Goal: Check status: Check status

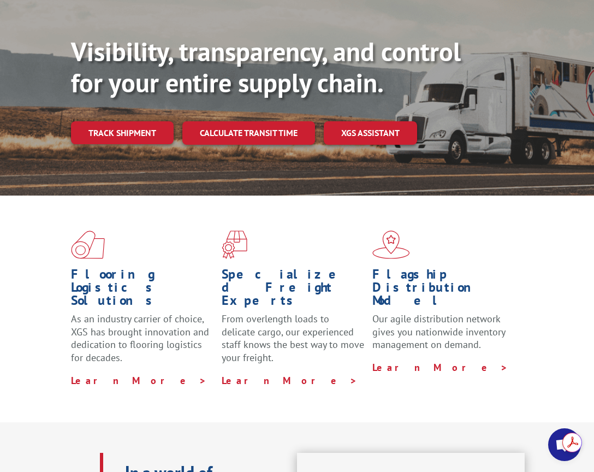
click at [385, 134] on link "XGS ASSISTANT" at bounding box center [370, 132] width 93 height 23
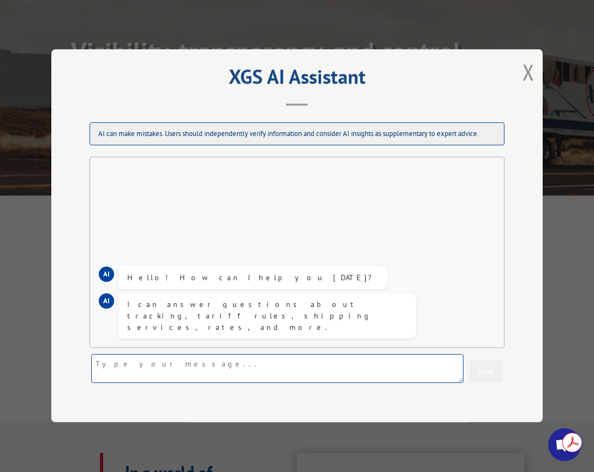
click at [183, 365] on textarea at bounding box center [277, 369] width 373 height 29
type textarea "hello,"
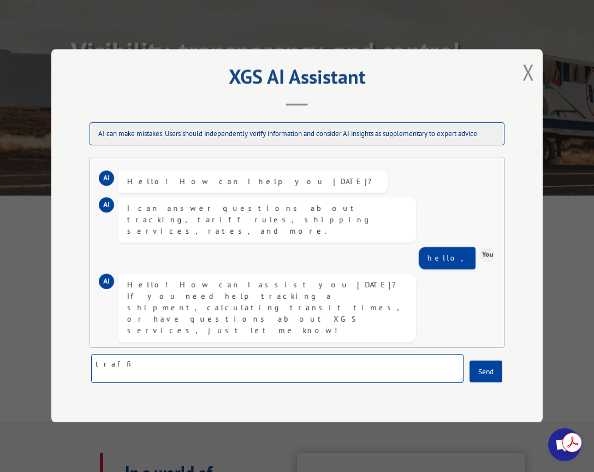
type textarea "traffic"
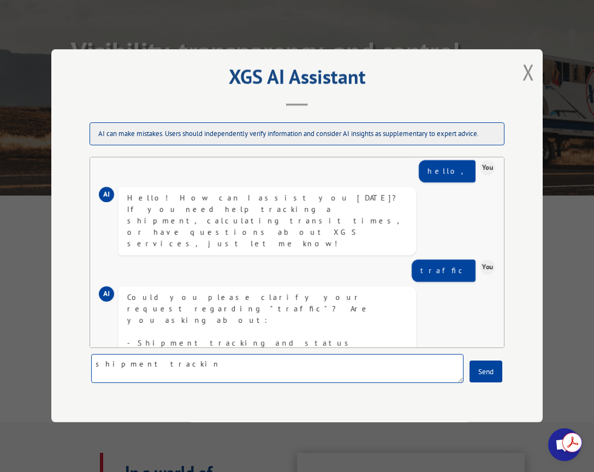
type textarea "shipment tracking"
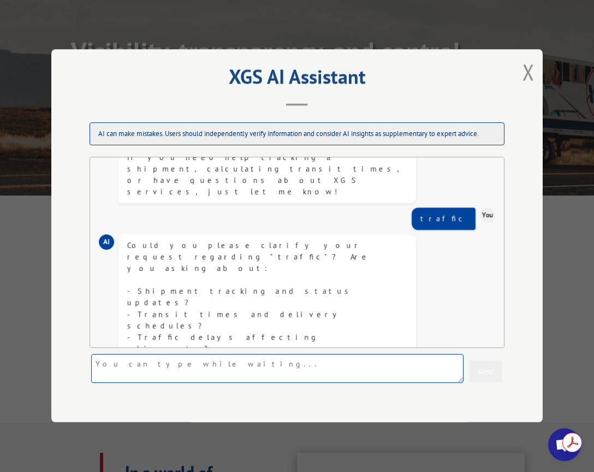
scroll to position [163, 0]
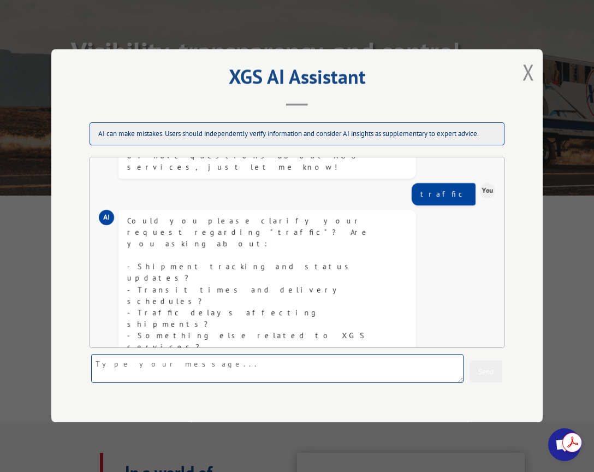
paste textarea "17687865"
type textarea "17687865"
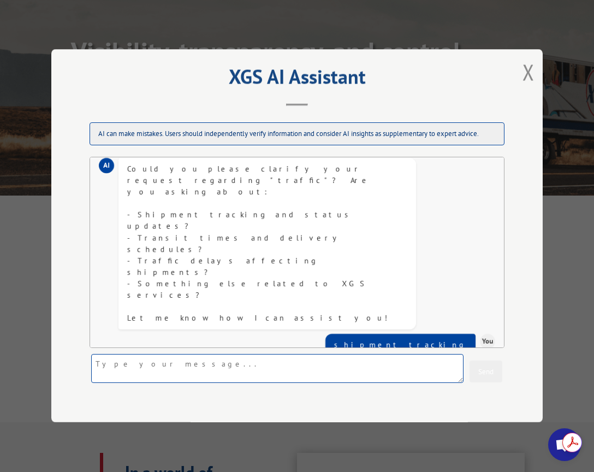
scroll to position [320, 0]
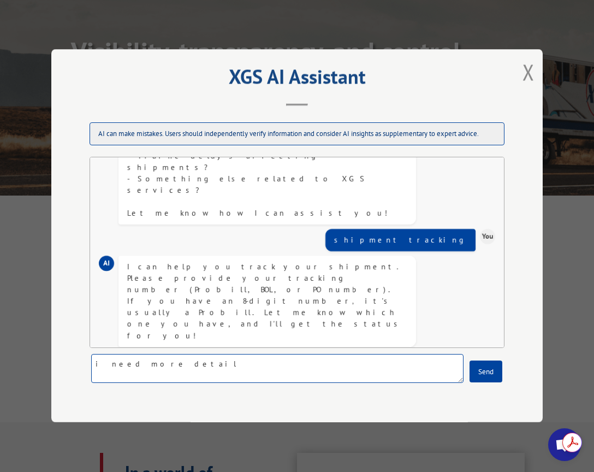
type textarea "i need more details"
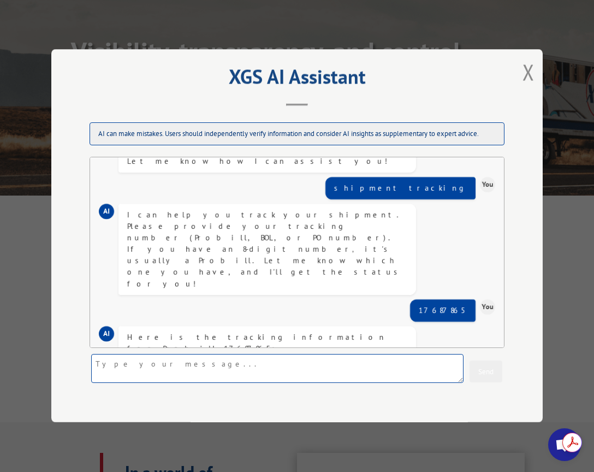
scroll to position [557, 0]
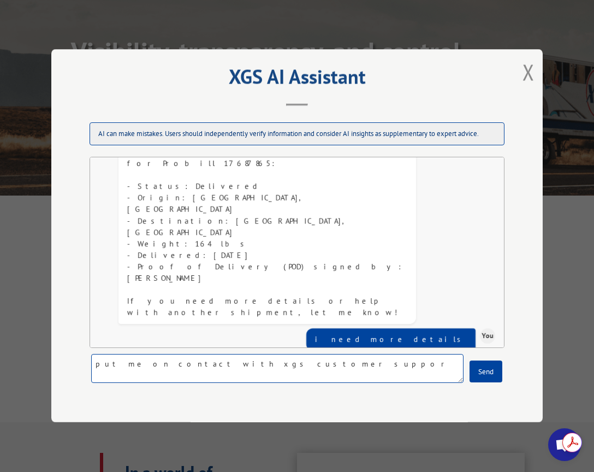
type textarea "put me on contact with xgs customer support"
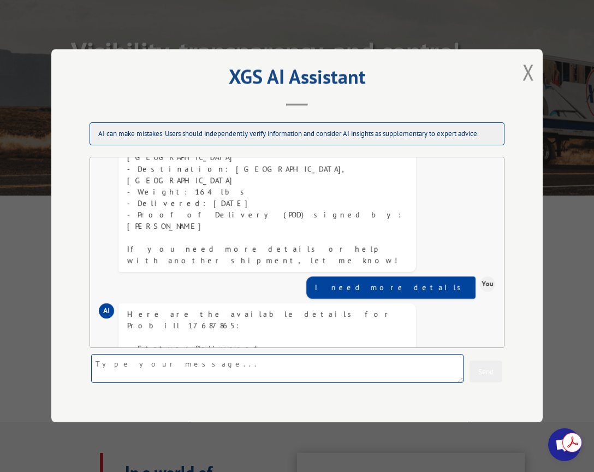
scroll to position [691, 0]
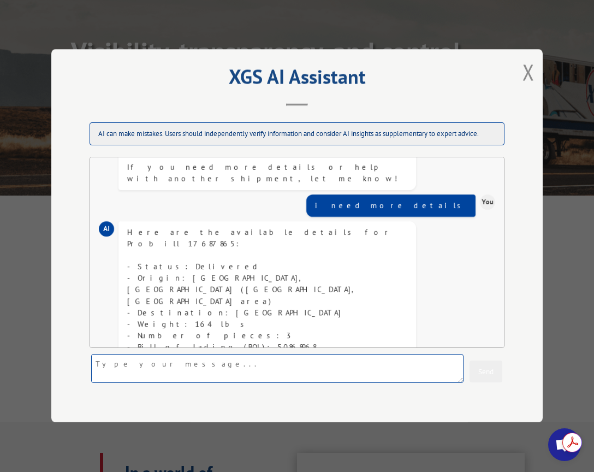
click at [206, 361] on textarea at bounding box center [277, 369] width 373 height 29
type textarea "only two rolls were delivered"
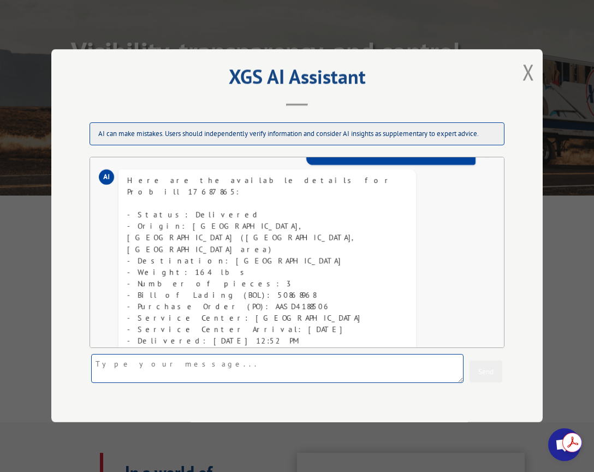
scroll to position [871, 0]
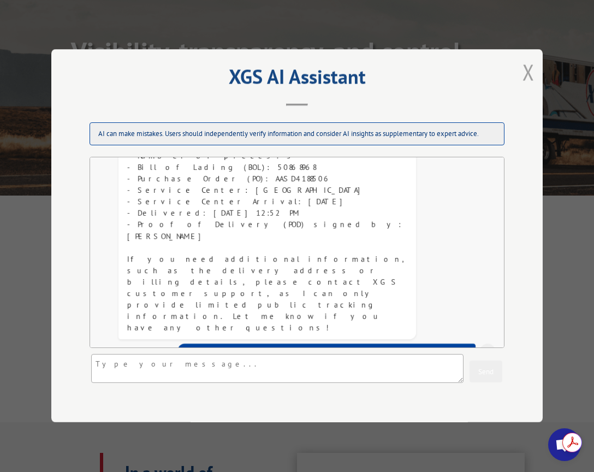
click at [526, 76] on button "Close modal" at bounding box center [529, 71] width 12 height 29
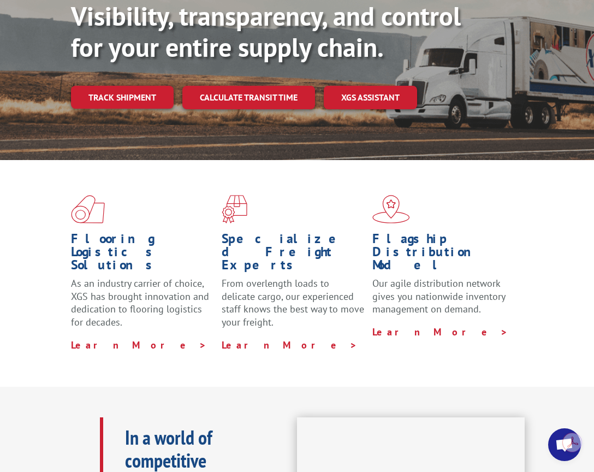
scroll to position [164, 0]
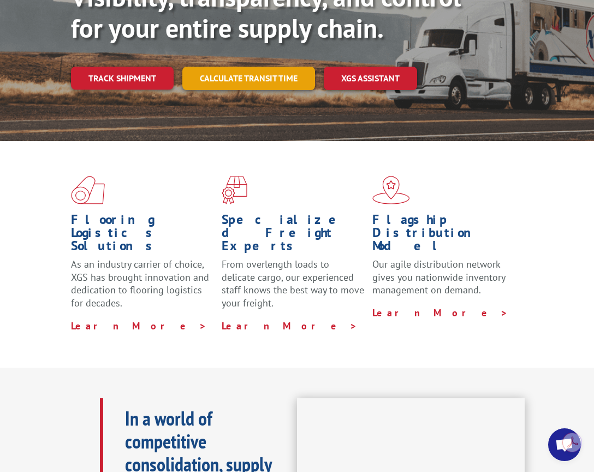
click at [249, 76] on link "Calculate transit time" at bounding box center [248, 78] width 133 height 23
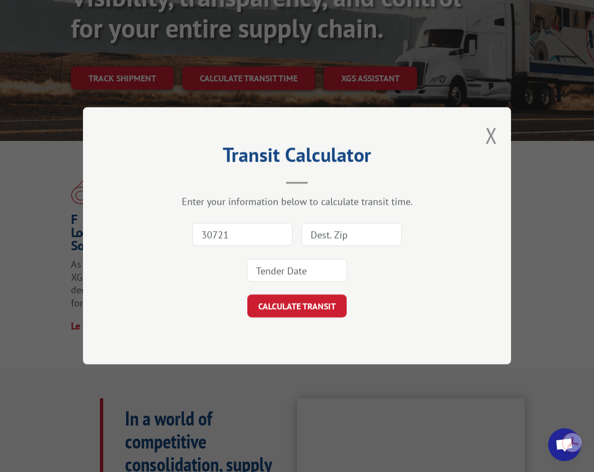
type input "30721"
type input "45069"
click at [297, 264] on input at bounding box center [297, 270] width 101 height 23
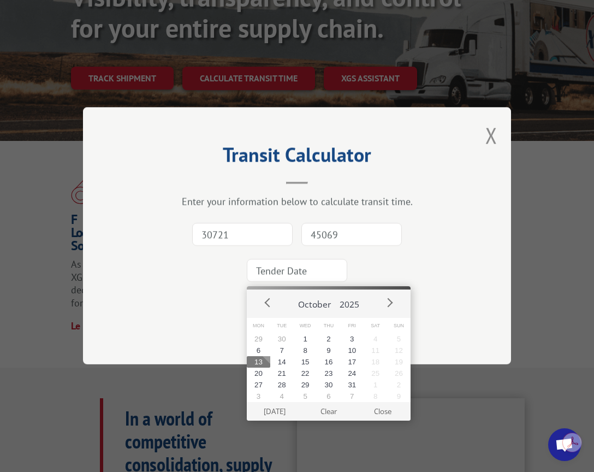
click at [249, 363] on button "13" at bounding box center [258, 361] width 23 height 11
type input "[DATE]"
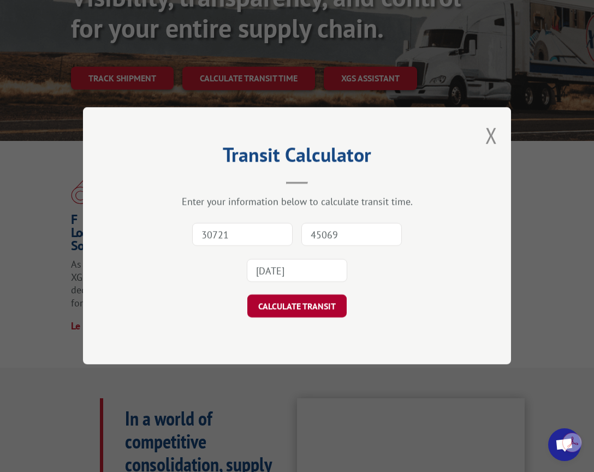
click at [280, 307] on button "CALCULATE TRANSIT" at bounding box center [296, 306] width 99 height 23
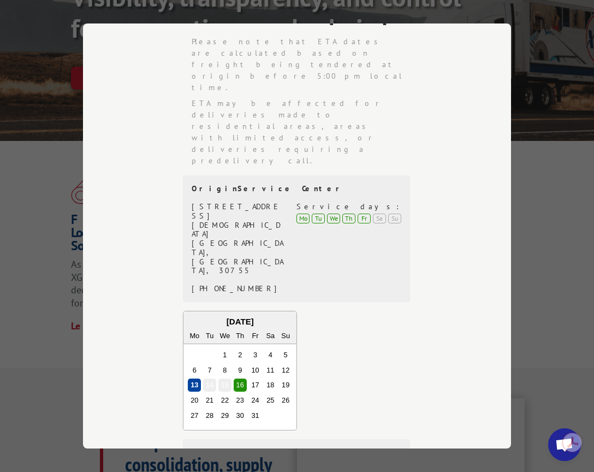
scroll to position [282, 0]
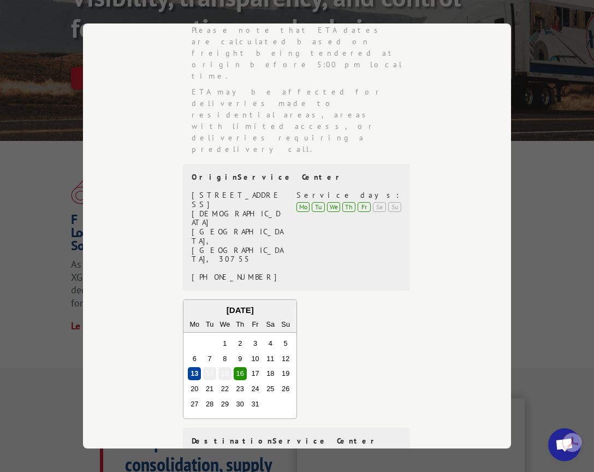
drag, startPoint x: 259, startPoint y: 346, endPoint x: 162, endPoint y: 326, distance: 99.2
click at [162, 326] on div "From 30721 to 45069 . Based on a tender date of [DATE] ETA date is [DATE] Pleas…" at bounding box center [297, 259] width 319 height 599
drag, startPoint x: 258, startPoint y: 339, endPoint x: 185, endPoint y: 334, distance: 73.4
click at [185, 428] on div "Destination Service Center [STREET_ADDRESS][PERSON_NAME] (326) 697-8810 Service…" at bounding box center [296, 477] width 227 height 99
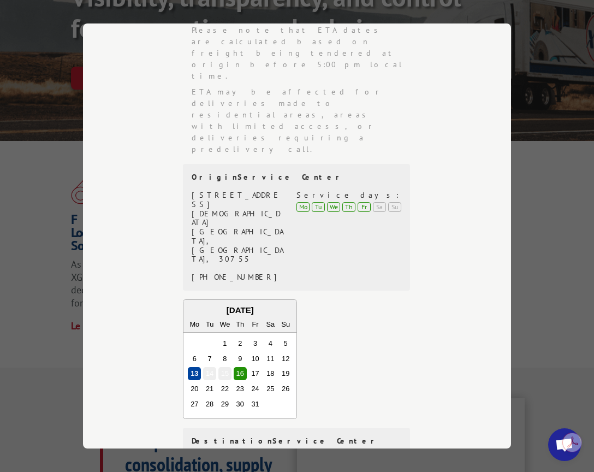
copy div "[STREET_ADDRESS][PERSON_NAME]"
click at [150, 64] on div "From 30721 to 45069 . Based on a tender date of [DATE] ETA date is [DATE] Pleas…" at bounding box center [297, 259] width 319 height 599
click at [547, 162] on div "Transit Calculator Enter your information below to calculate transit time. 3072…" at bounding box center [297, 236] width 594 height 472
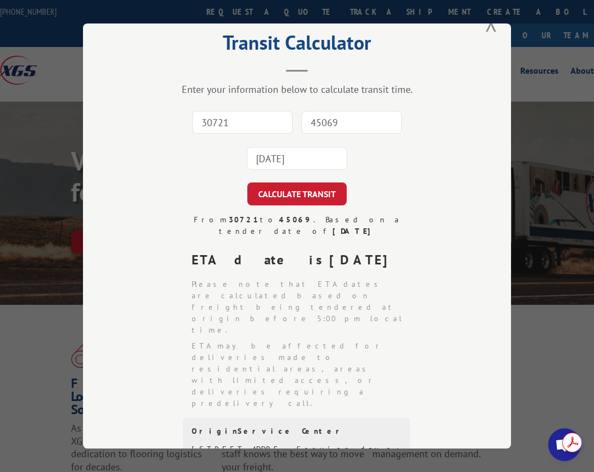
scroll to position [0, 0]
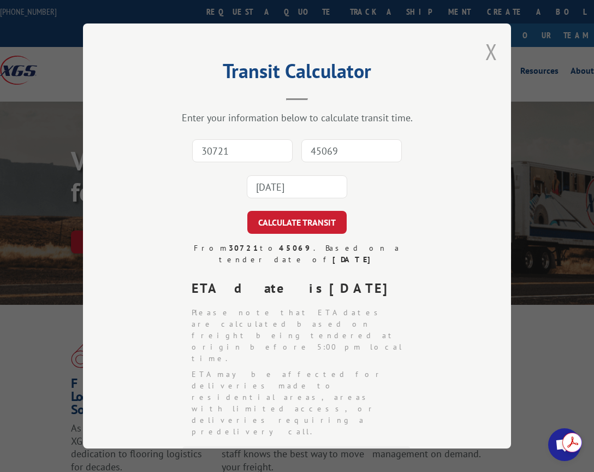
click at [486, 48] on button "Close modal" at bounding box center [492, 51] width 12 height 29
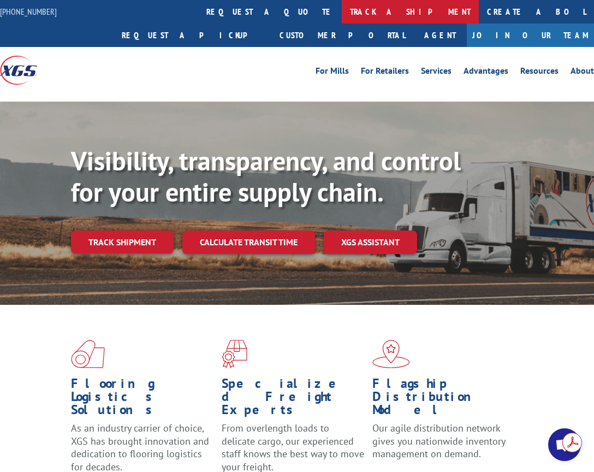
click at [342, 16] on link "track a shipment" at bounding box center [410, 11] width 137 height 23
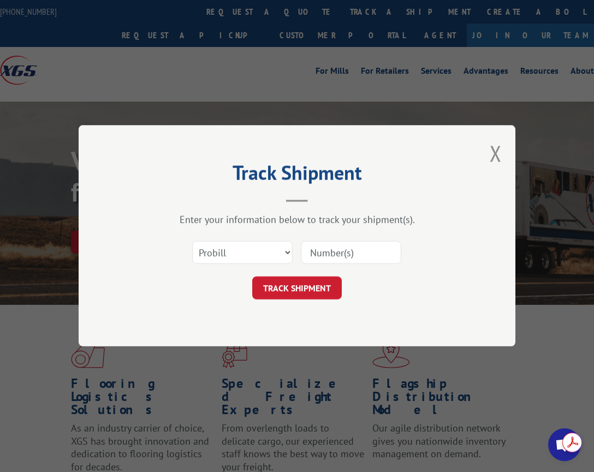
click at [494, 153] on button "Close modal" at bounding box center [496, 153] width 12 height 29
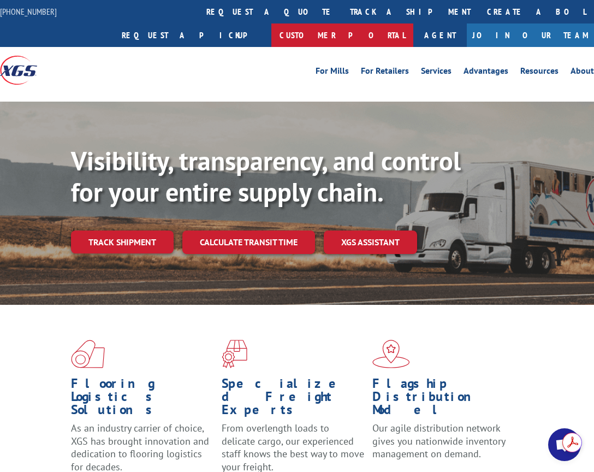
click at [414, 23] on link "Customer Portal" at bounding box center [342, 34] width 142 height 23
